Goal: Task Accomplishment & Management: Manage account settings

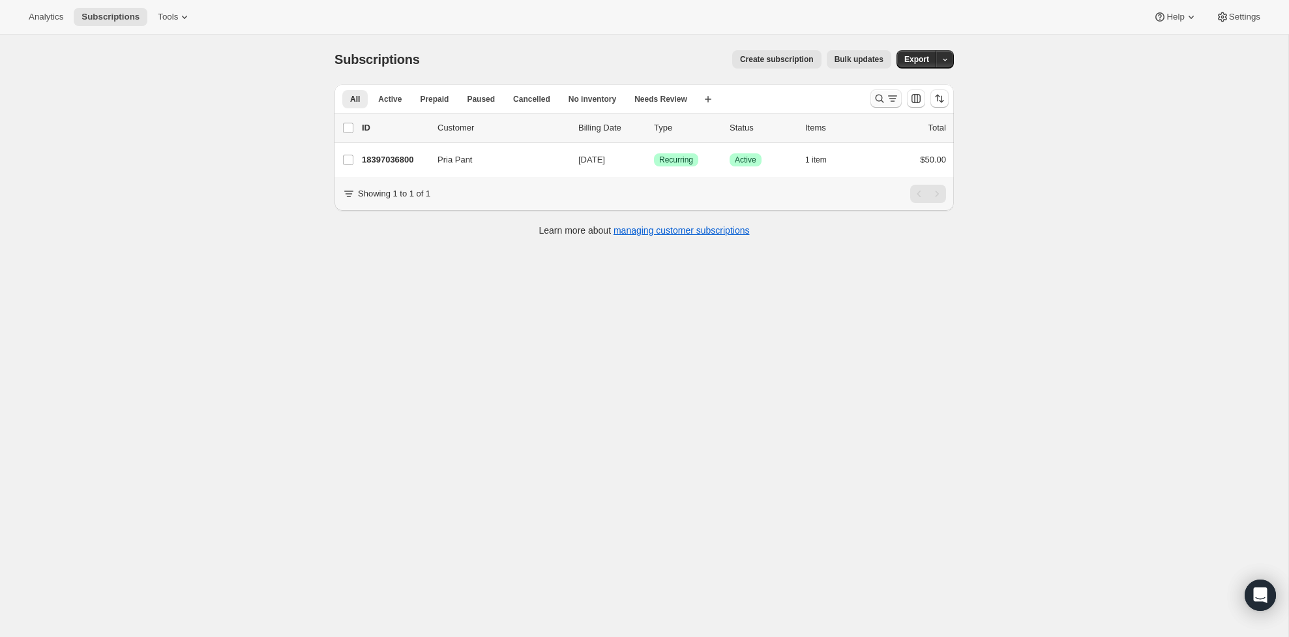
click at [884, 95] on icon "Search and filter results" at bounding box center [879, 98] width 13 height 13
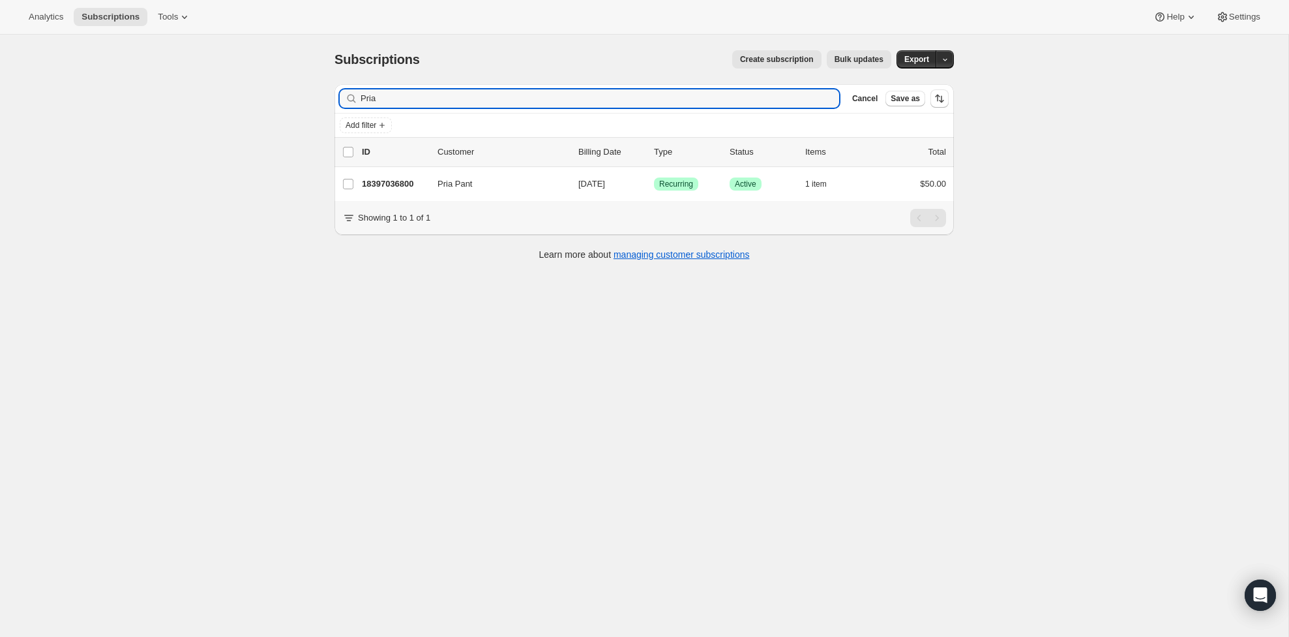
click at [601, 87] on div "Filter subscribers Pria Clear Cancel Save as" at bounding box center [645, 98] width 620 height 29
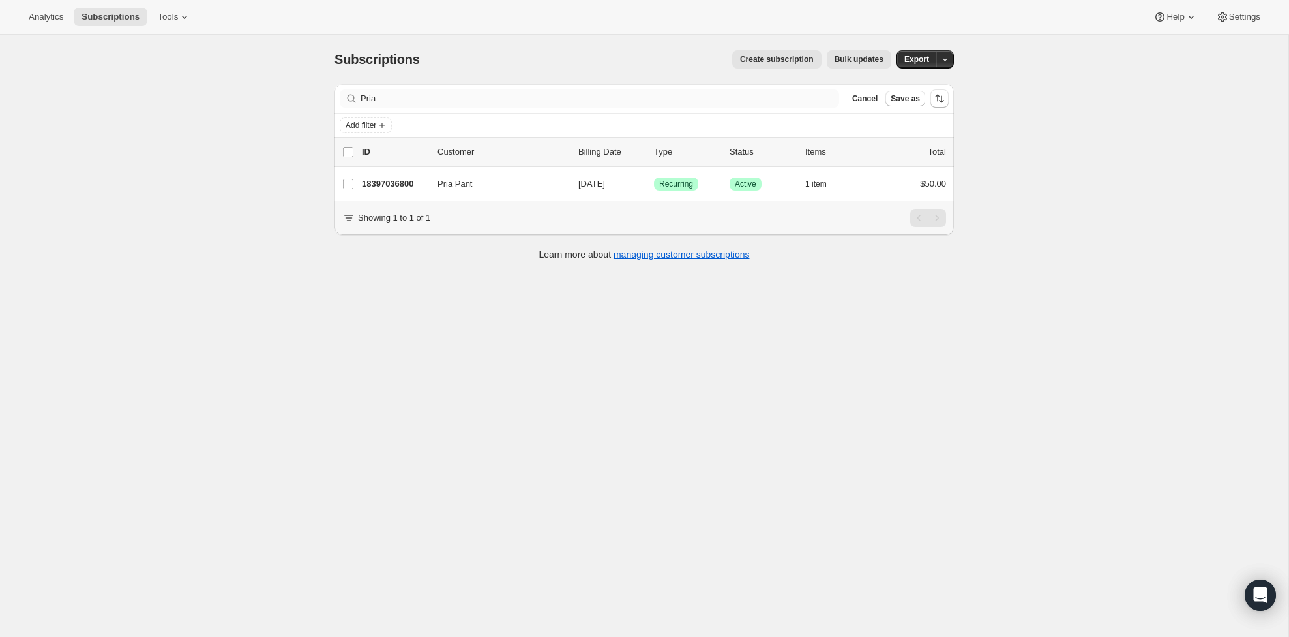
drag, startPoint x: 601, startPoint y: 87, endPoint x: 583, endPoint y: 100, distance: 22.3
click at [597, 90] on div "Filter subscribers Pria Clear Cancel Save as" at bounding box center [645, 98] width 620 height 29
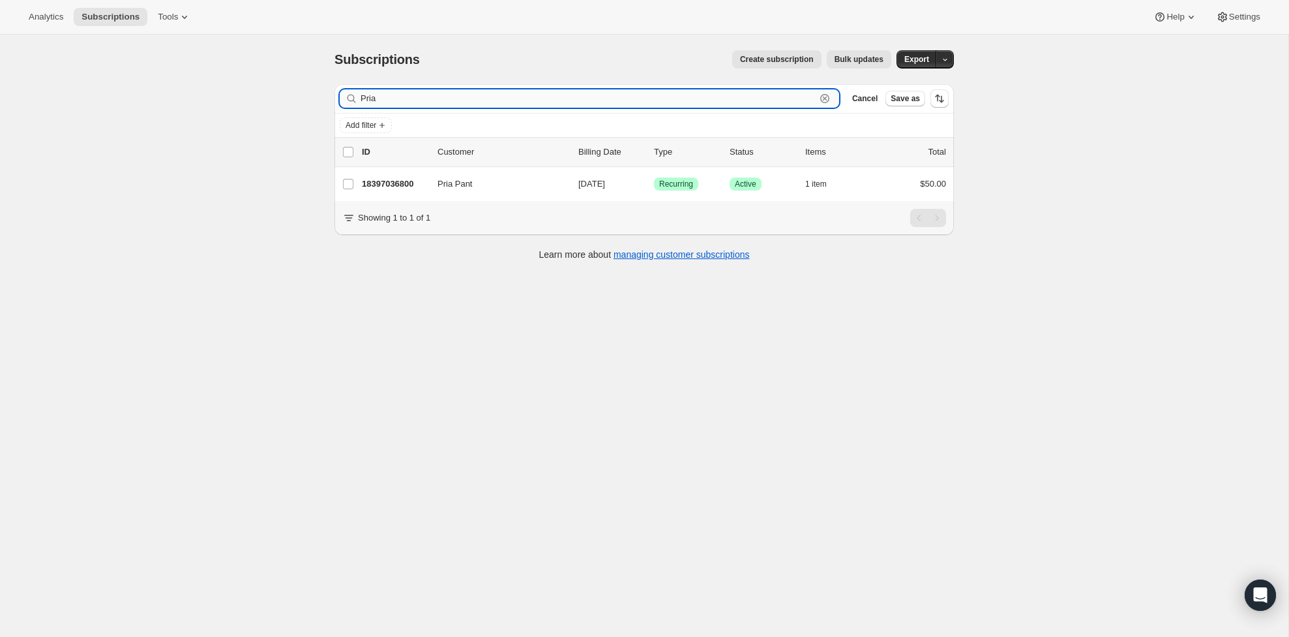
click at [583, 100] on input "Pria" at bounding box center [588, 98] width 455 height 18
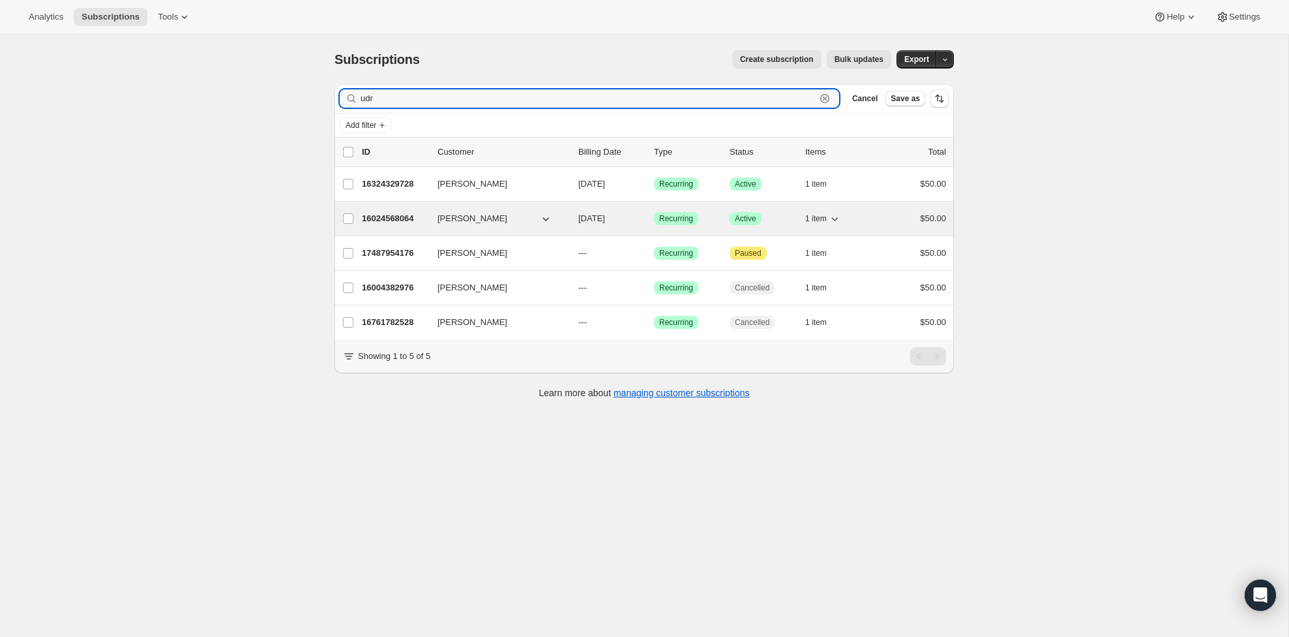
type input "udr"
click at [399, 217] on p "16024568064" at bounding box center [394, 216] width 65 height 13
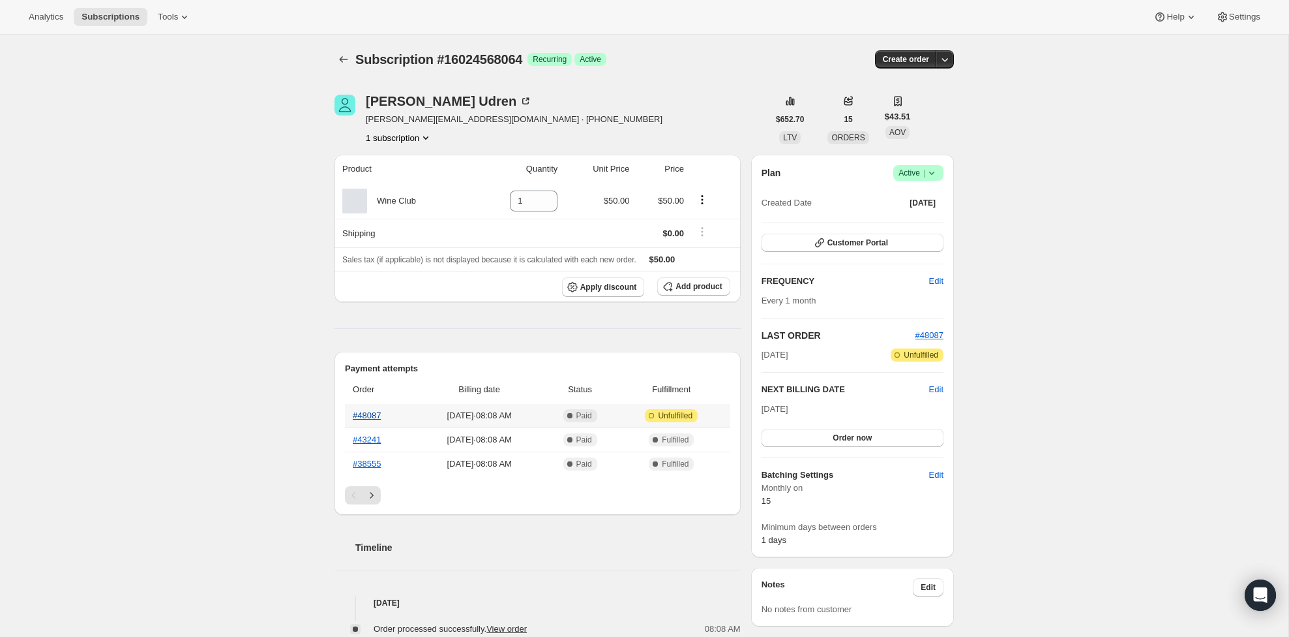
click at [361, 418] on link "#48087" at bounding box center [367, 415] width 28 height 10
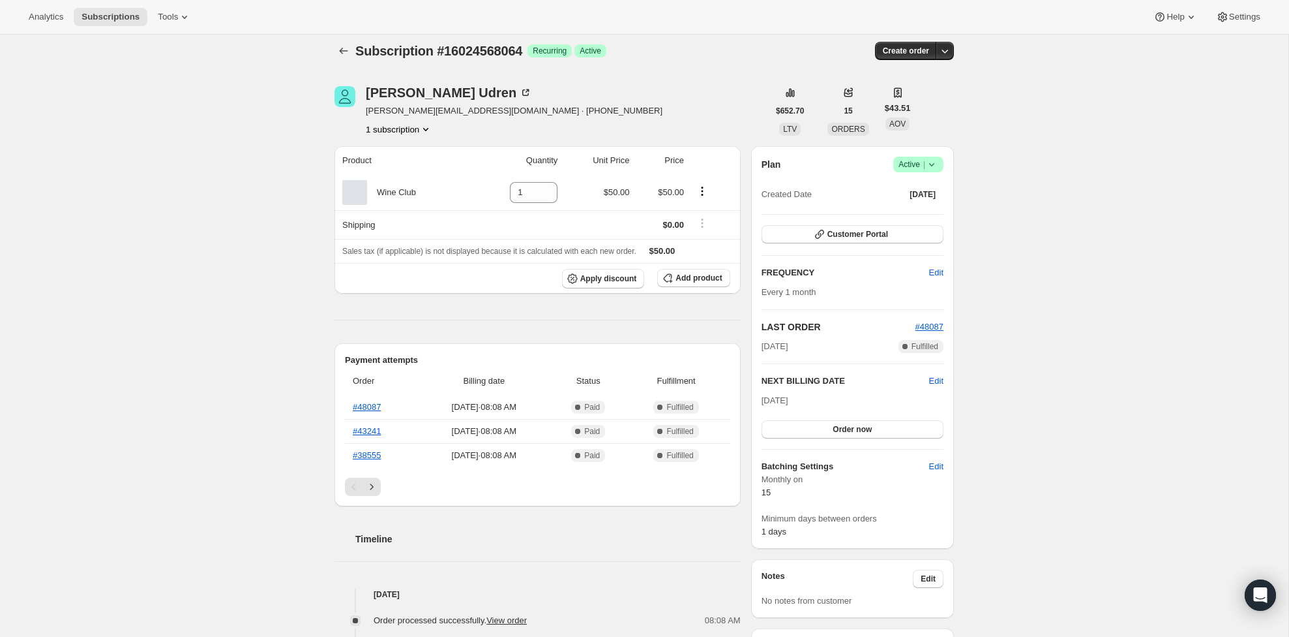
click at [935, 175] on div "Plan Success Active | Created Date Aug 16, 2024" at bounding box center [853, 180] width 182 height 47
click at [935, 167] on icon at bounding box center [932, 163] width 13 height 13
click at [923, 188] on span "Pause subscription" at bounding box center [914, 190] width 72 height 10
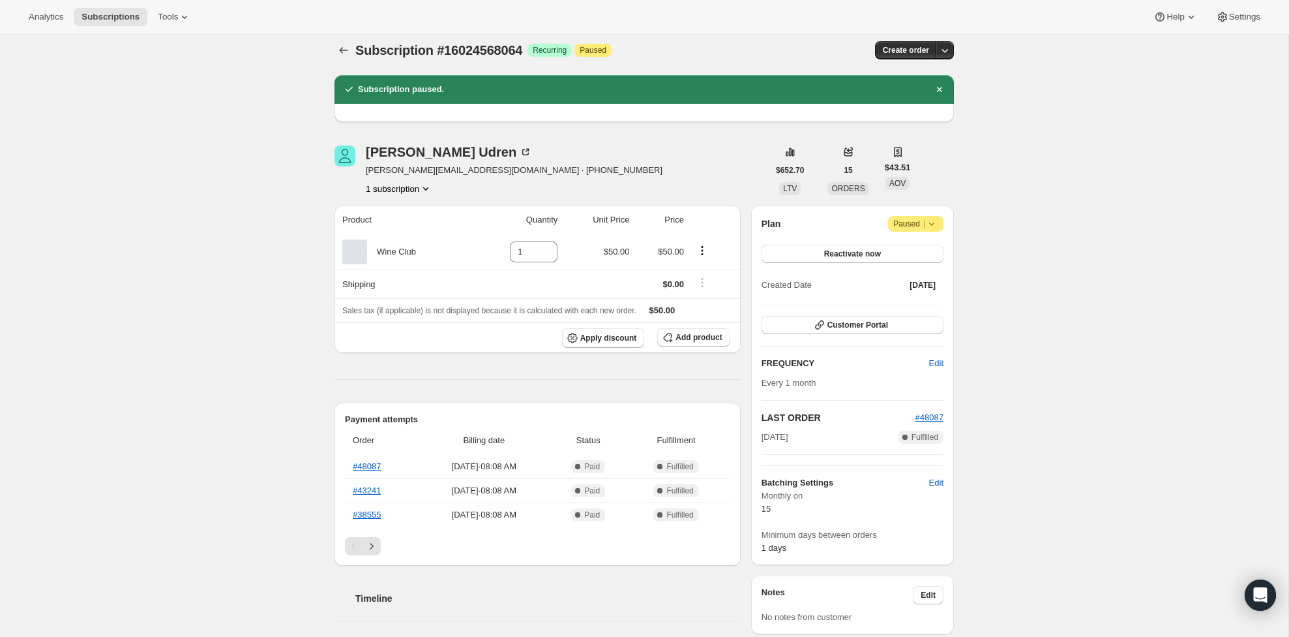
scroll to position [3, 0]
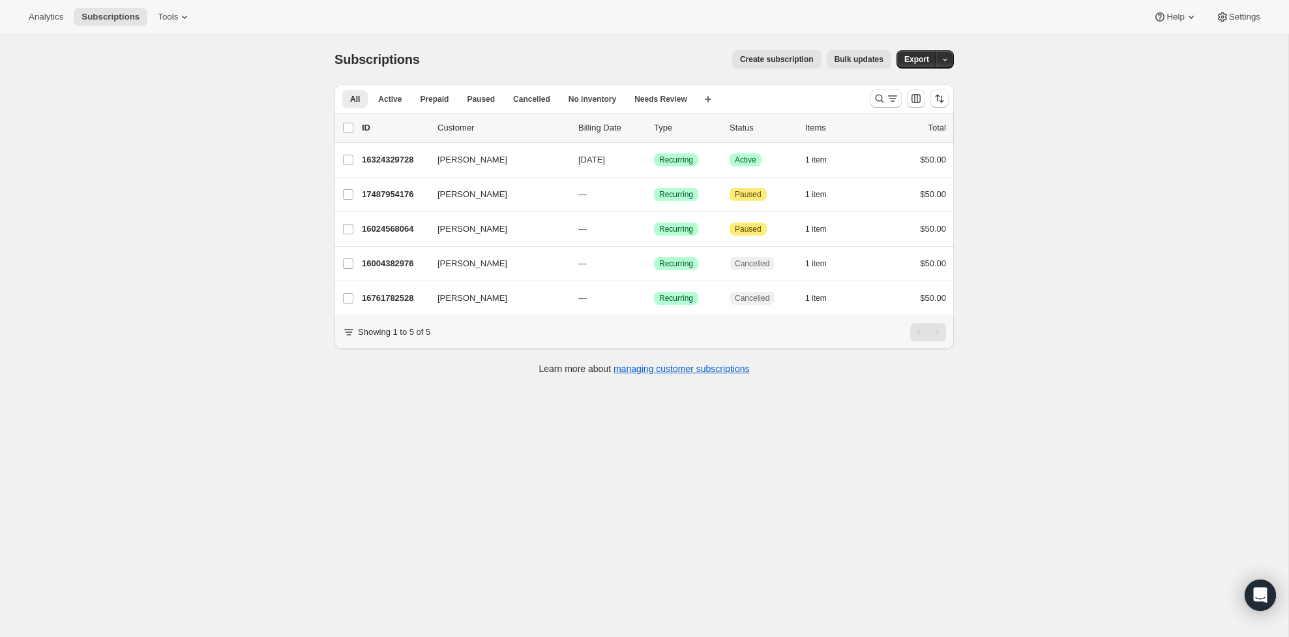
scroll to position [2, 0]
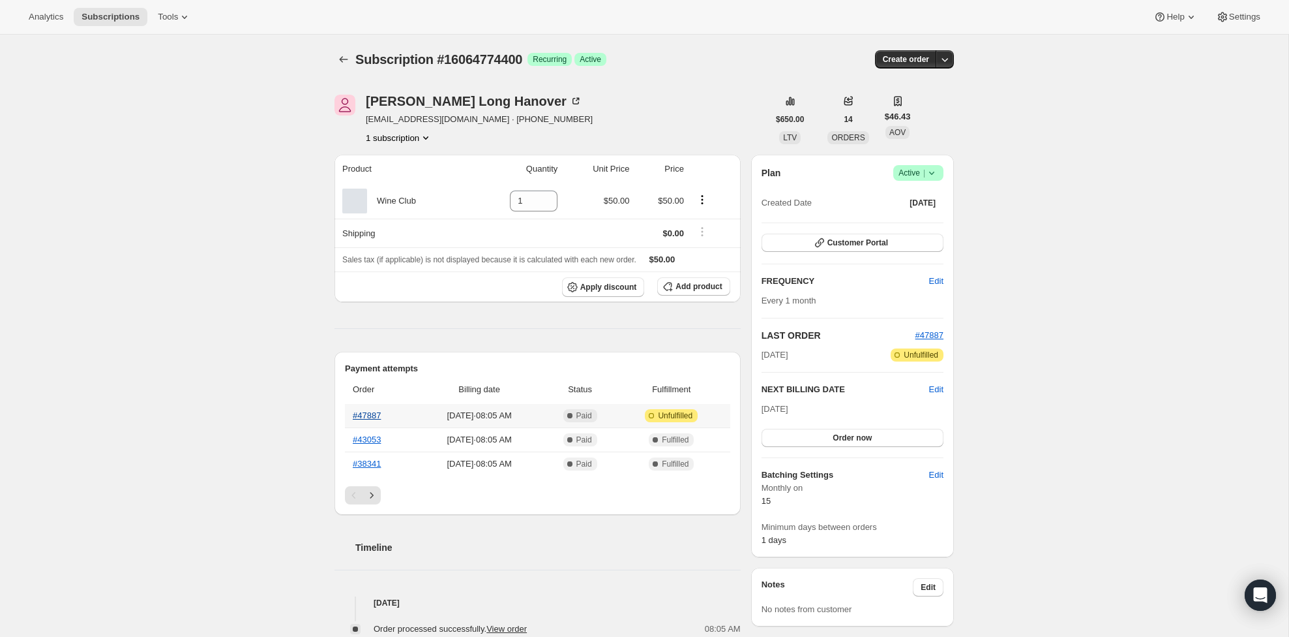
click at [376, 418] on link "#47887" at bounding box center [367, 415] width 28 height 10
